Goal: Navigation & Orientation: Find specific page/section

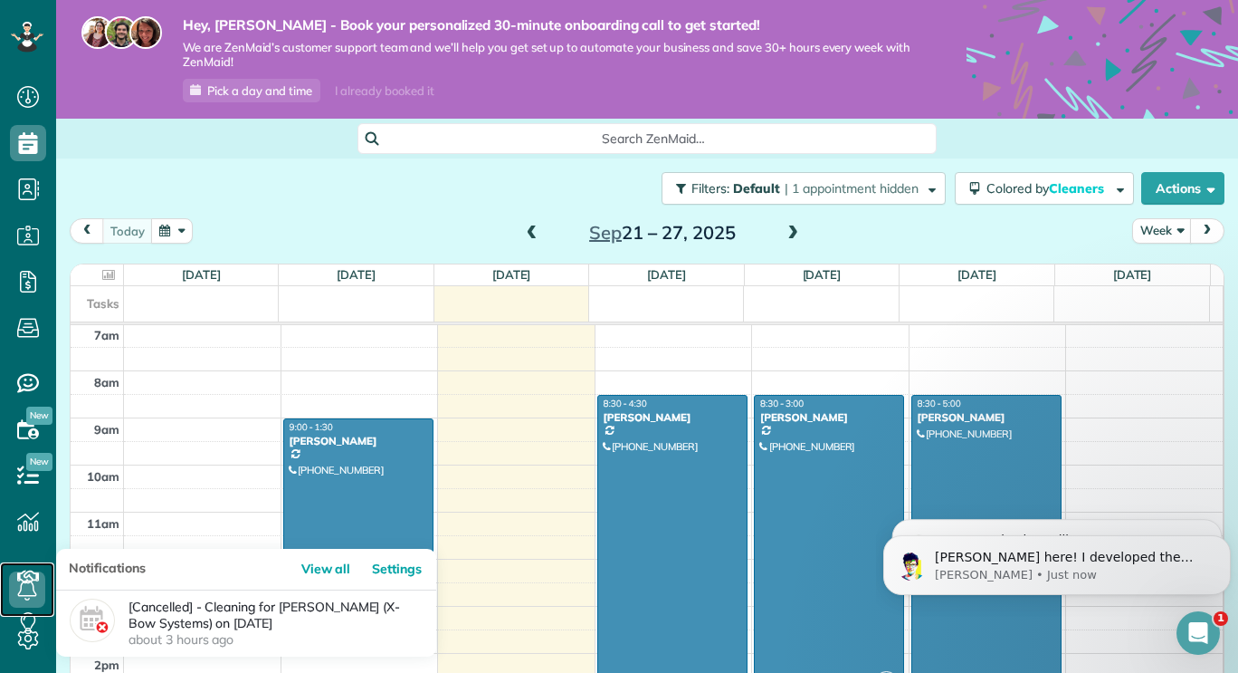
click at [30, 596] on use at bounding box center [27, 589] width 19 height 22
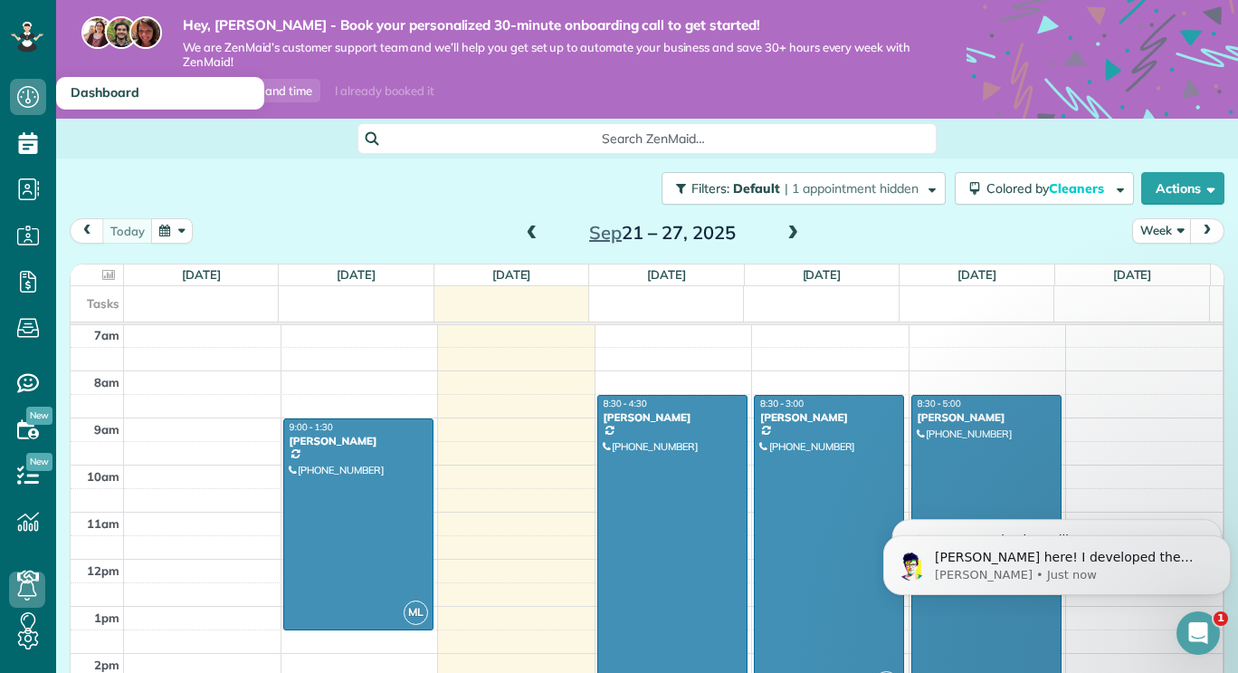
click at [116, 85] on span "Dashboard" at bounding box center [105, 92] width 69 height 16
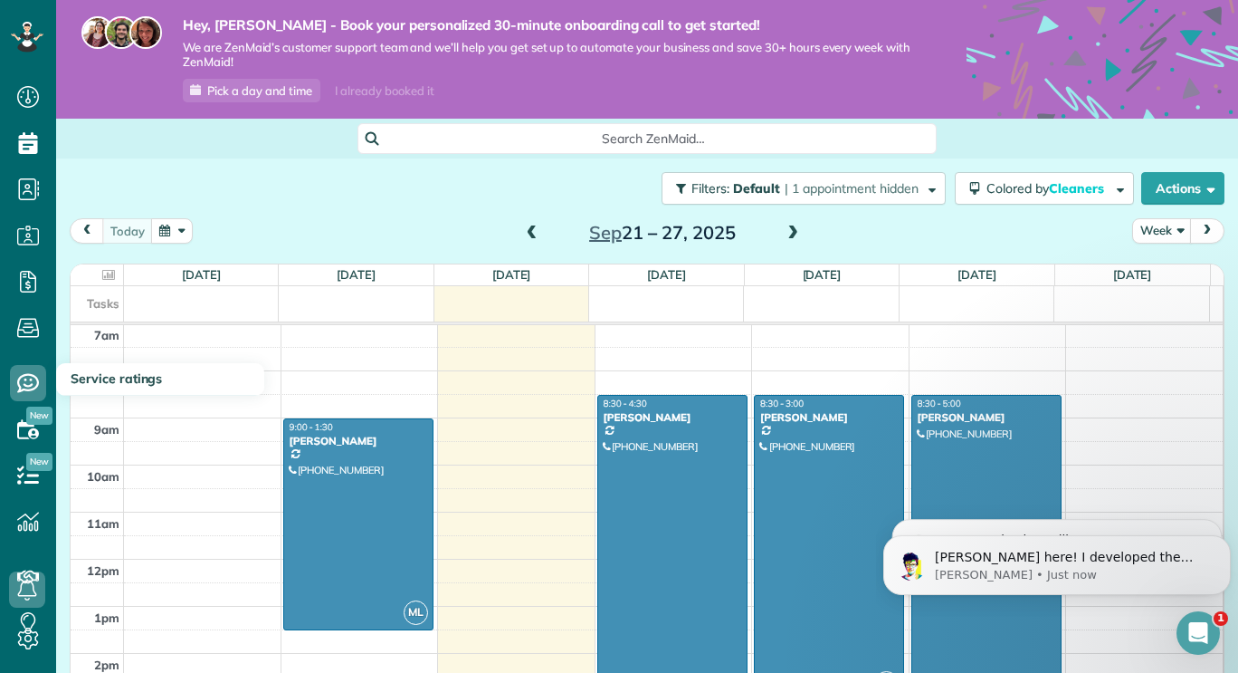
drag, startPoint x: 97, startPoint y: 379, endPoint x: 101, endPoint y: 371, distance: 9.3
click at [99, 377] on span "Service ratings" at bounding box center [116, 378] width 91 height 16
click at [27, 437] on use at bounding box center [28, 428] width 22 height 19
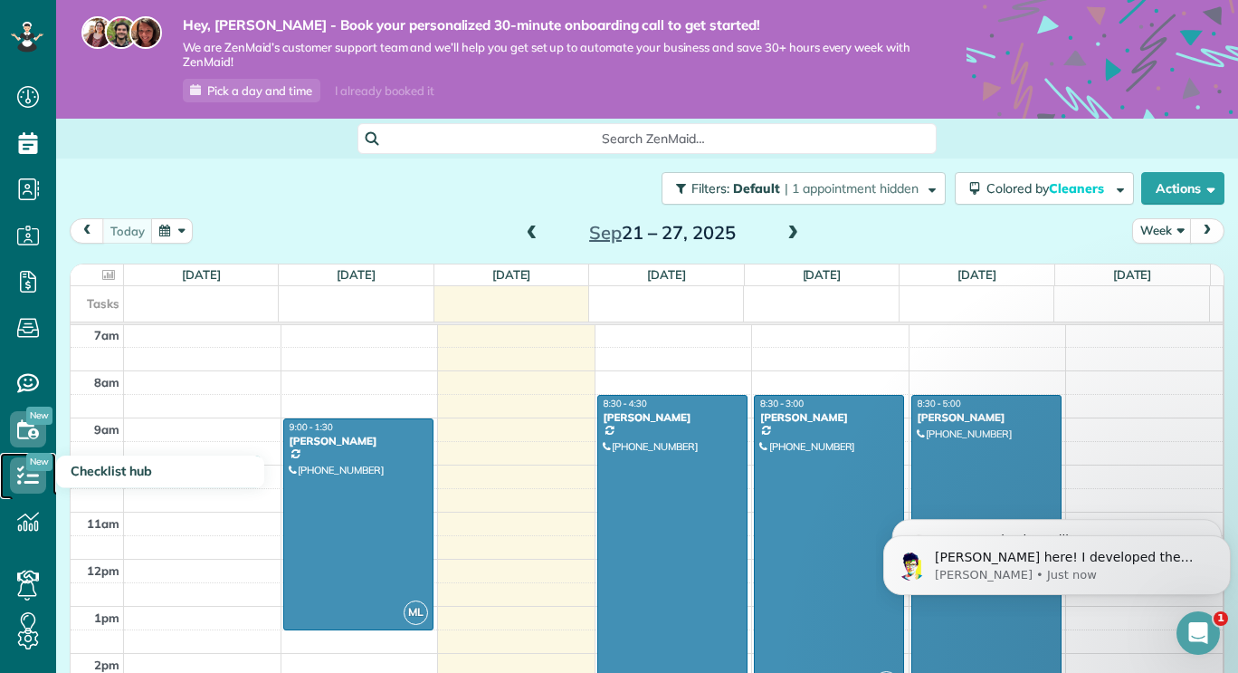
drag, startPoint x: 33, startPoint y: 471, endPoint x: 33, endPoint y: 629, distance: 158.4
click at [32, 472] on icon at bounding box center [28, 475] width 36 height 36
click at [33, 628] on icon at bounding box center [28, 638] width 36 height 36
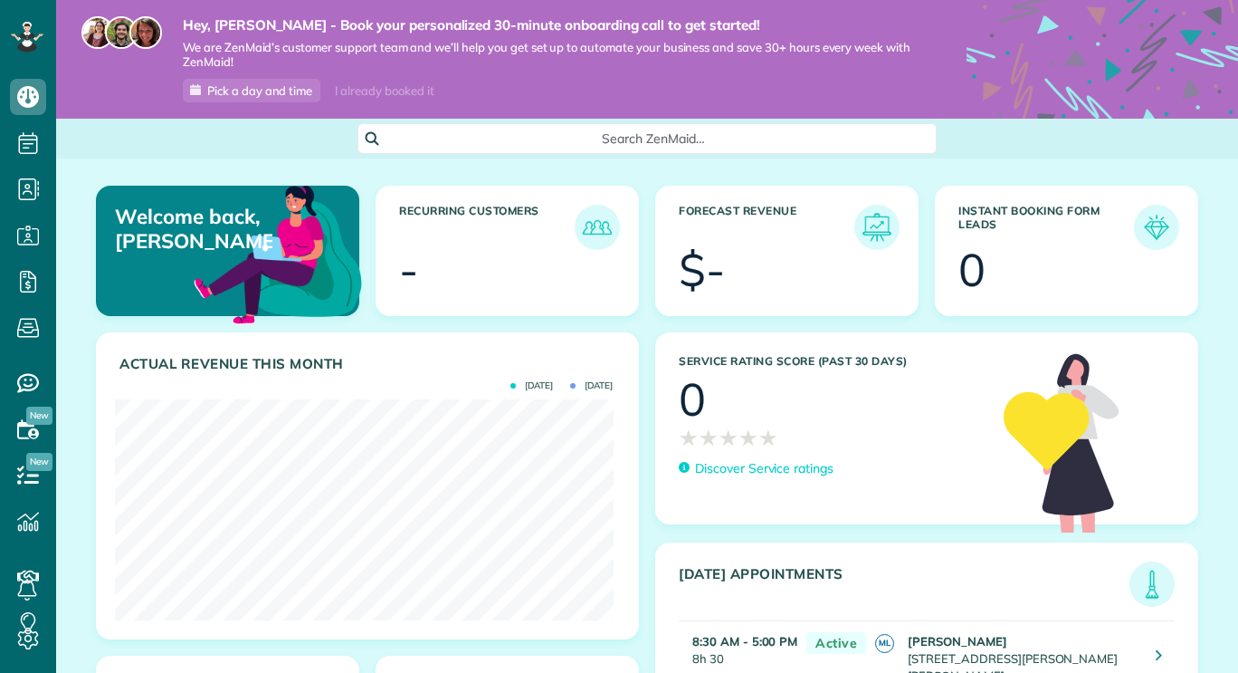
scroll to position [221, 498]
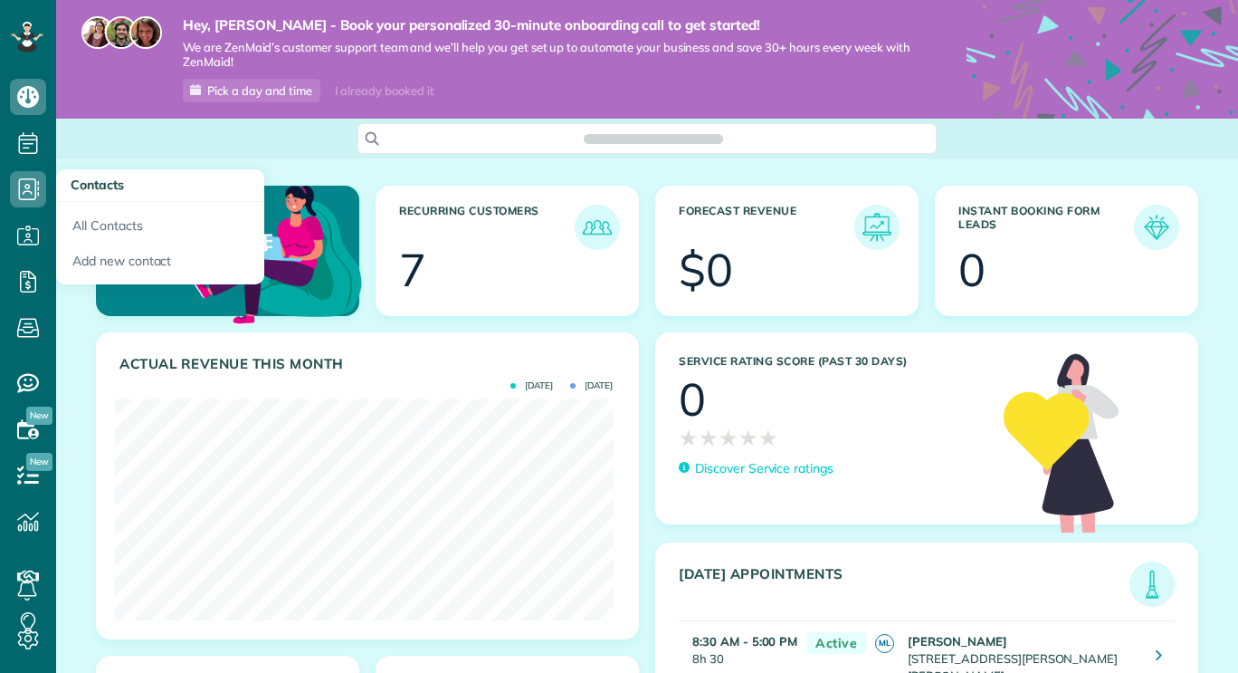
scroll to position [221, 498]
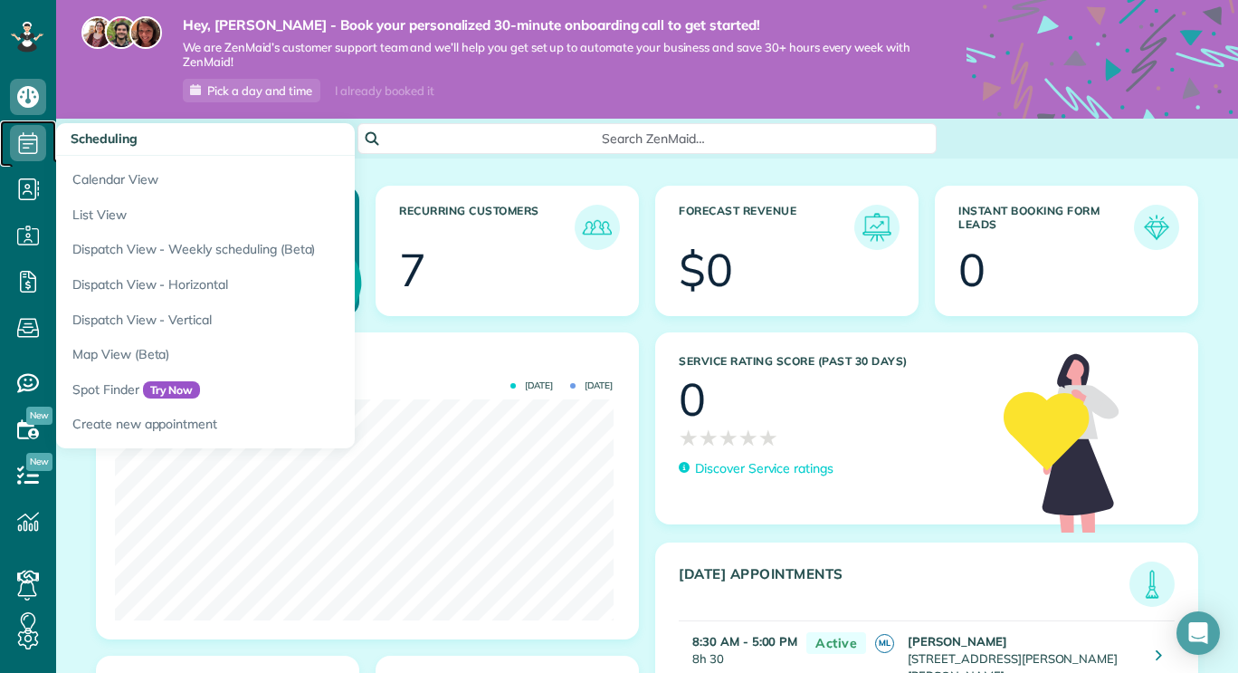
click at [7, 147] on link "Scheduling" at bounding box center [28, 143] width 56 height 46
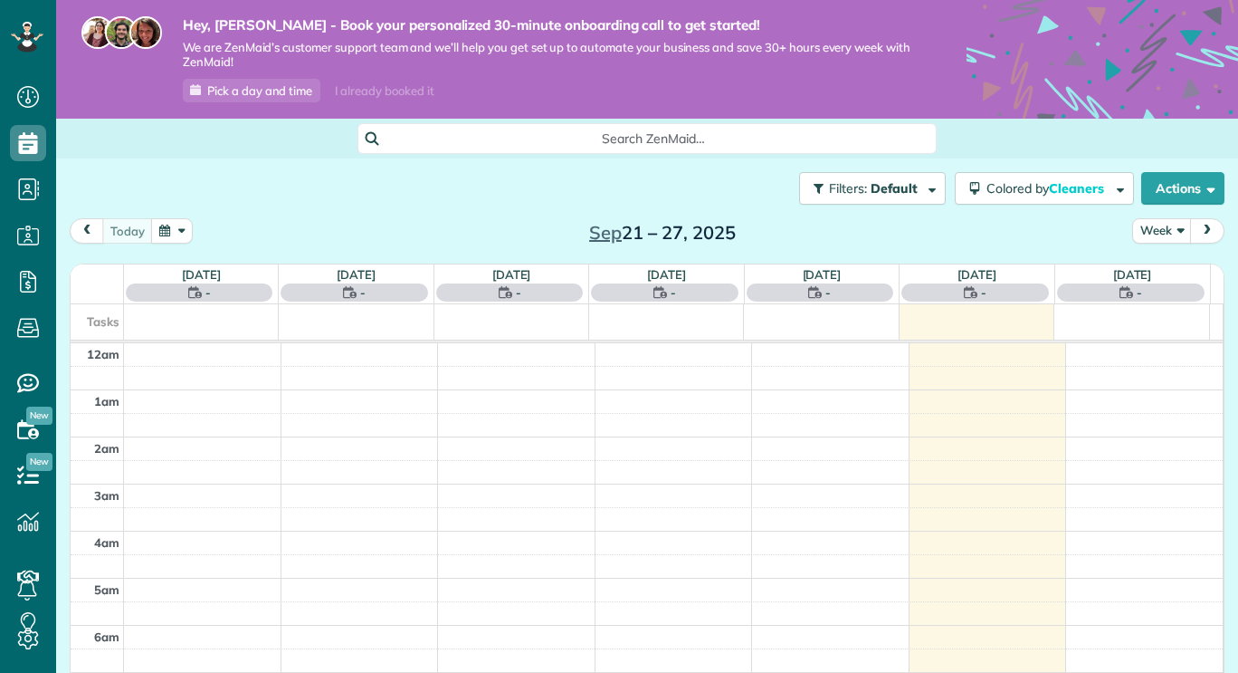
scroll to position [330, 0]
